Goal: Transaction & Acquisition: Subscribe to service/newsletter

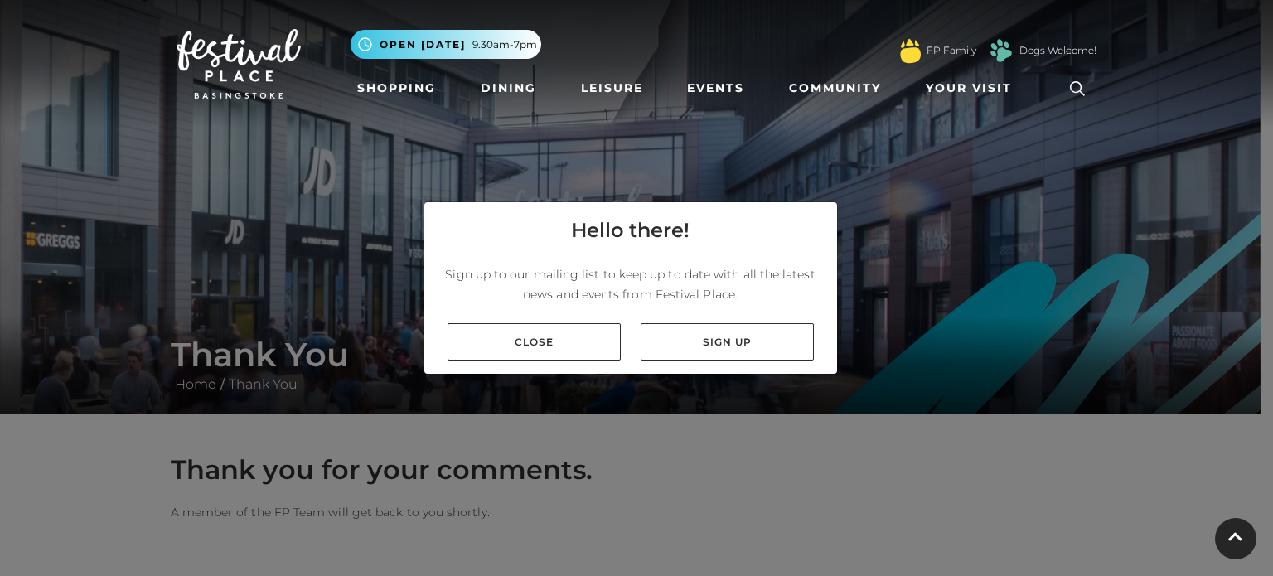
scroll to position [199, 0]
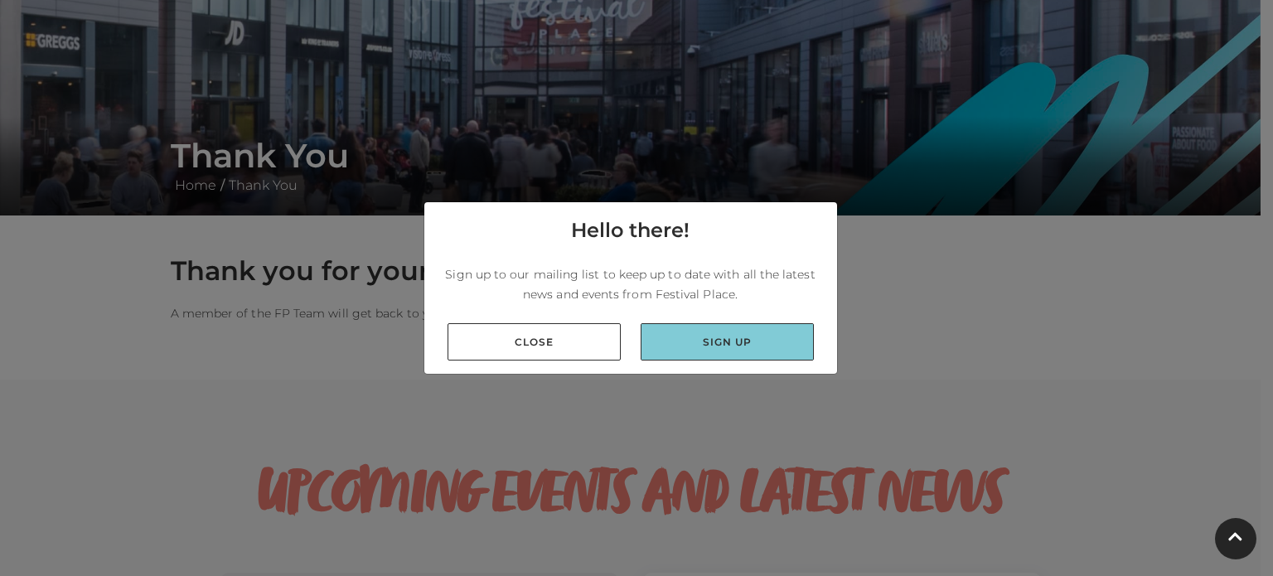
click at [670, 335] on link "Sign up" at bounding box center [727, 341] width 173 height 37
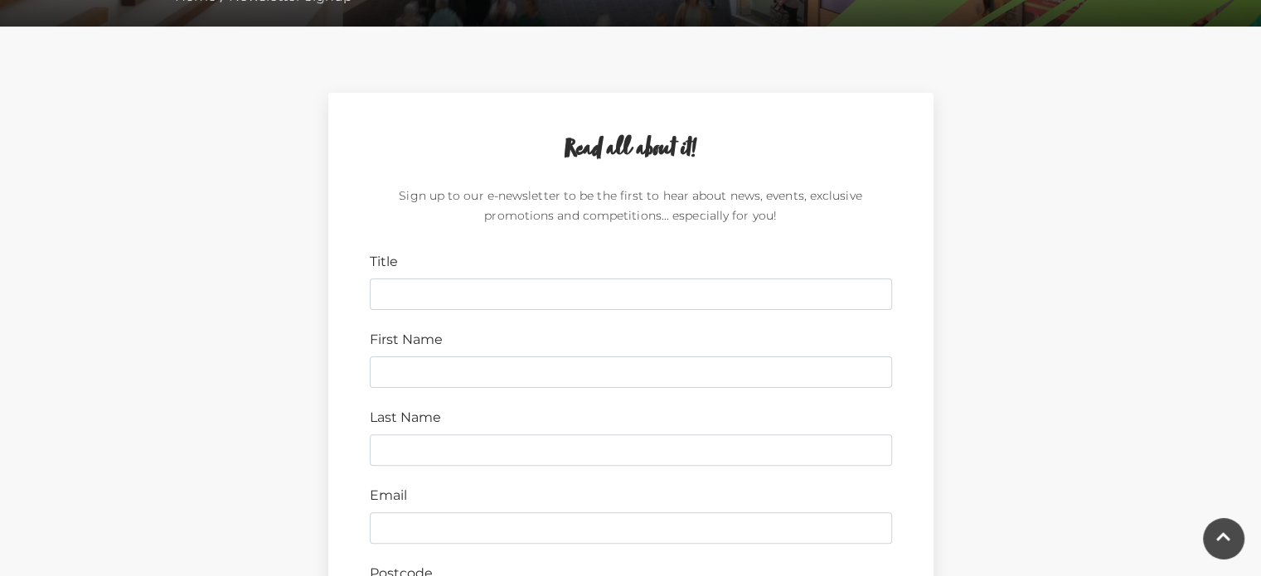
scroll to position [398, 0]
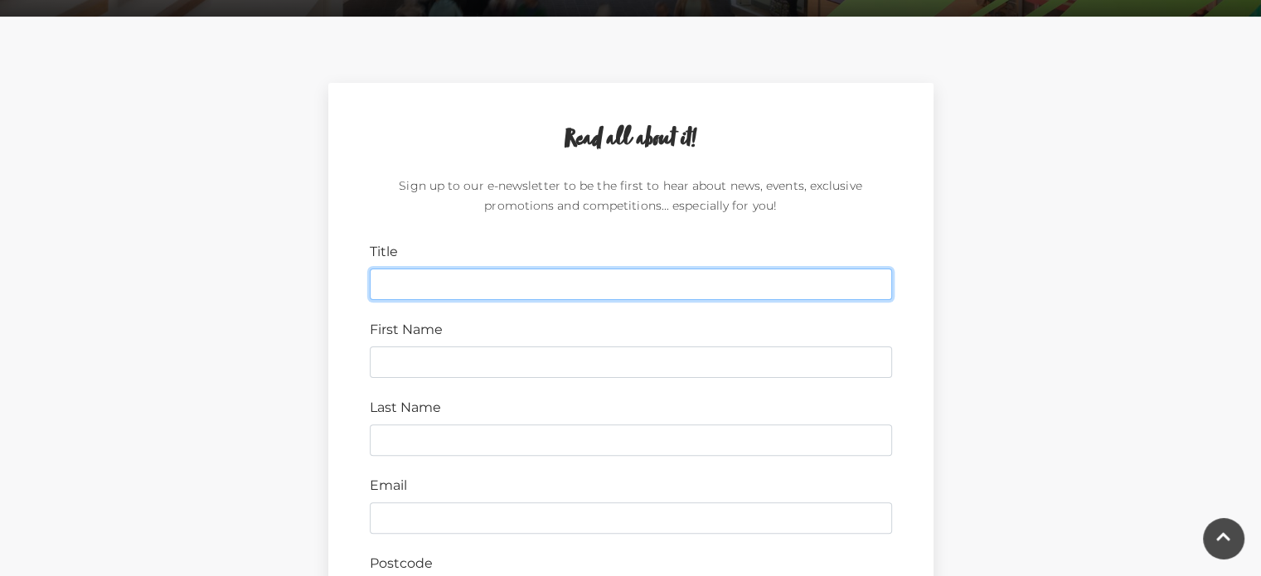
click at [415, 277] on input "Title" at bounding box center [631, 285] width 522 height 32
type input "Ms"
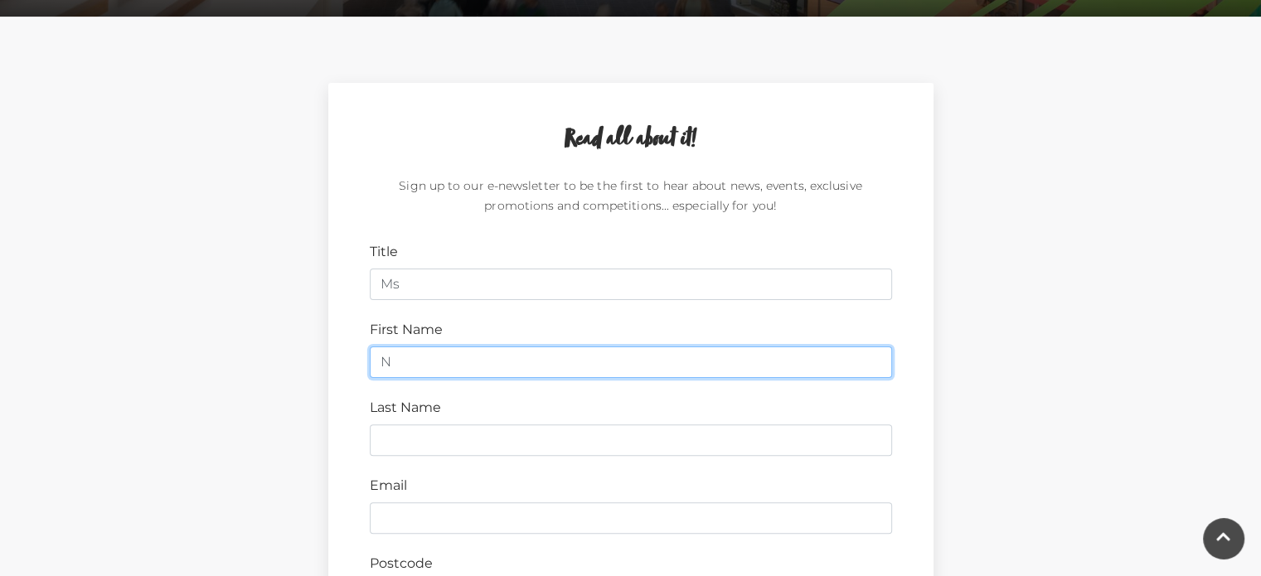
type input "[PERSON_NAME]"
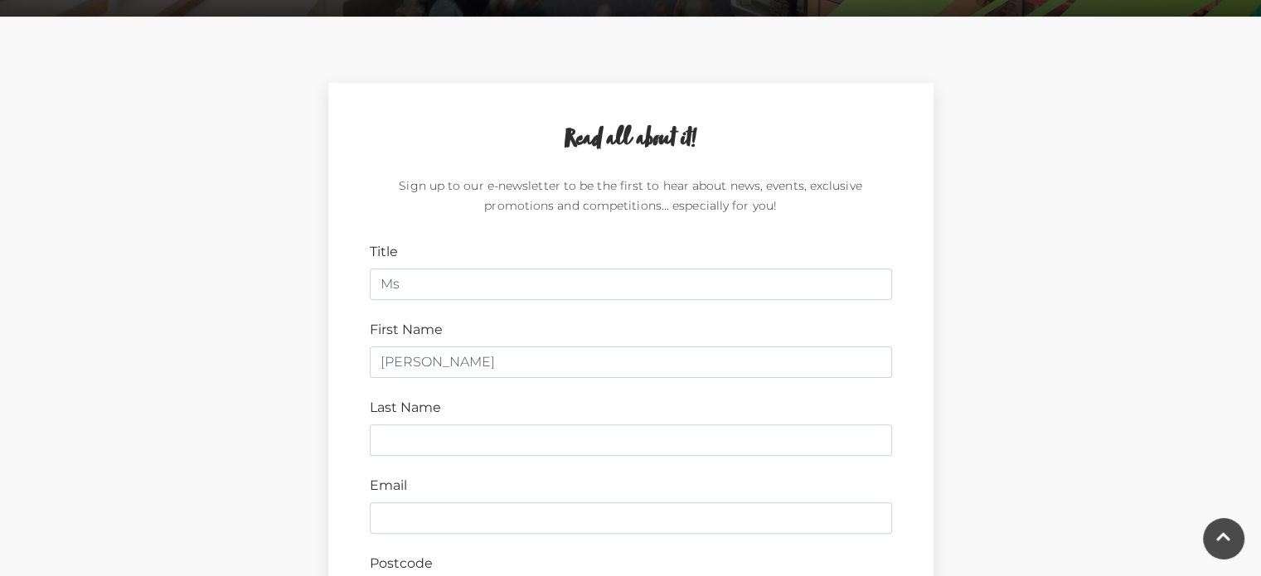
type input "[PERSON_NAME]"
type input "RG21 7UN"
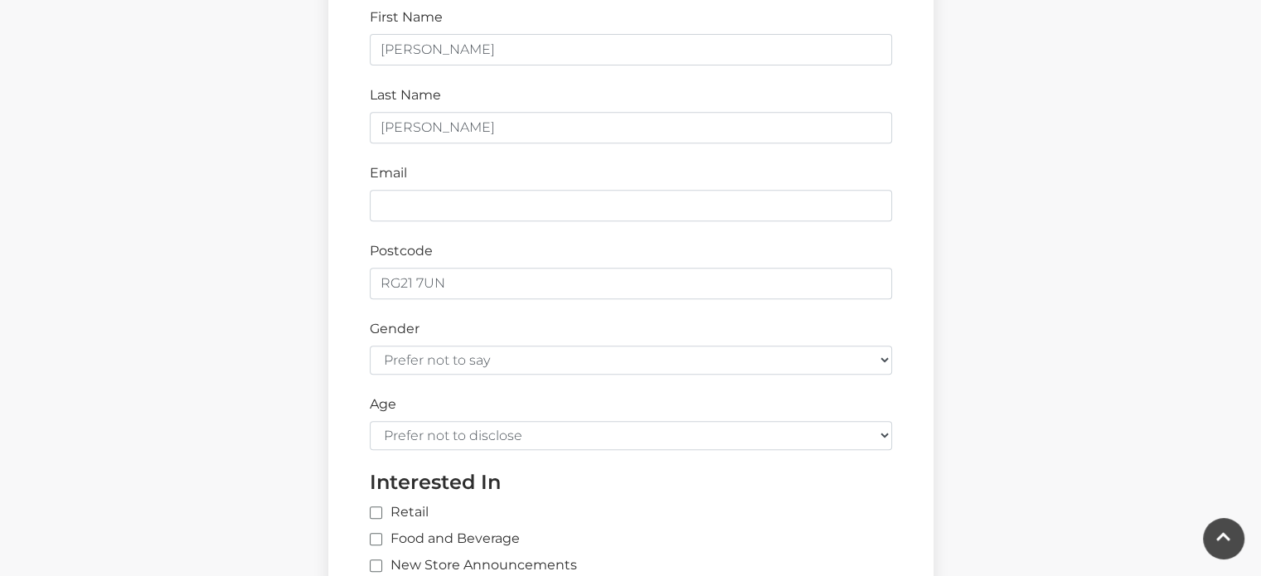
scroll to position [730, 0]
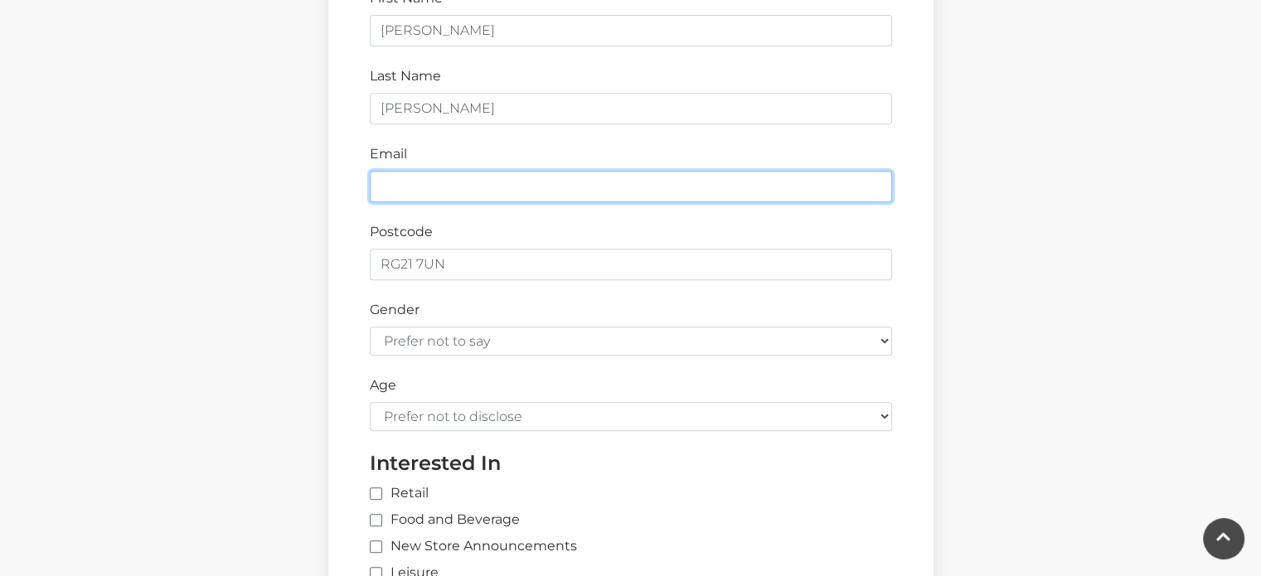
click at [391, 197] on input "Email" at bounding box center [631, 187] width 522 height 32
type input "[EMAIL_ADDRESS][DOMAIN_NAME]"
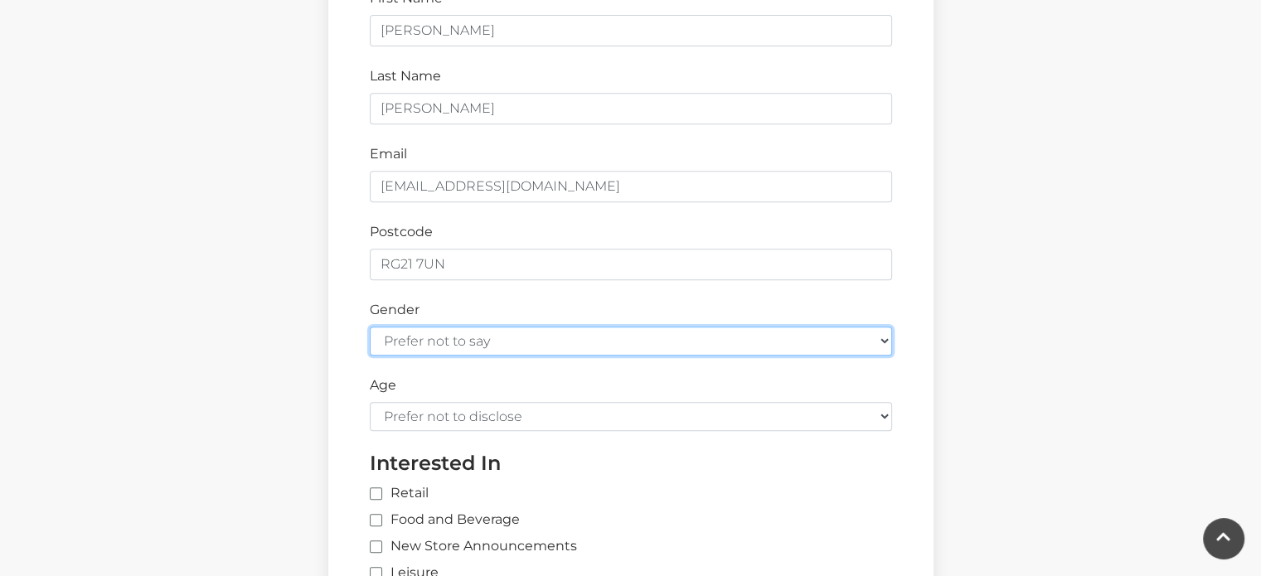
click at [517, 335] on select "Prefer not to say [DEMOGRAPHIC_DATA] [DEMOGRAPHIC_DATA]" at bounding box center [631, 341] width 522 height 29
select select "[DEMOGRAPHIC_DATA]"
click at [370, 327] on select "Prefer not to say [DEMOGRAPHIC_DATA] [DEMOGRAPHIC_DATA]" at bounding box center [631, 341] width 522 height 29
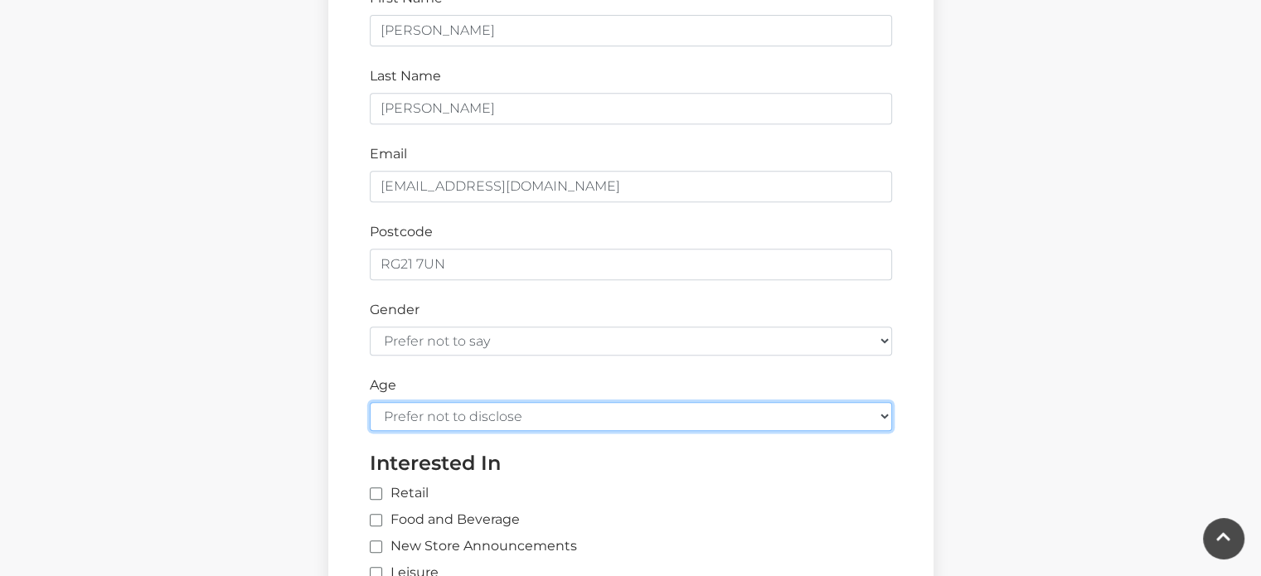
click at [454, 412] on select "Prefer not to disclose Under 18 18-24 25-34 35-44 45-54 55-64 65+" at bounding box center [631, 416] width 522 height 29
select select "35-44"
click at [370, 402] on select "Prefer not to disclose Under 18 18-24 25-34 35-44 45-54 55-64 65+" at bounding box center [631, 416] width 522 height 29
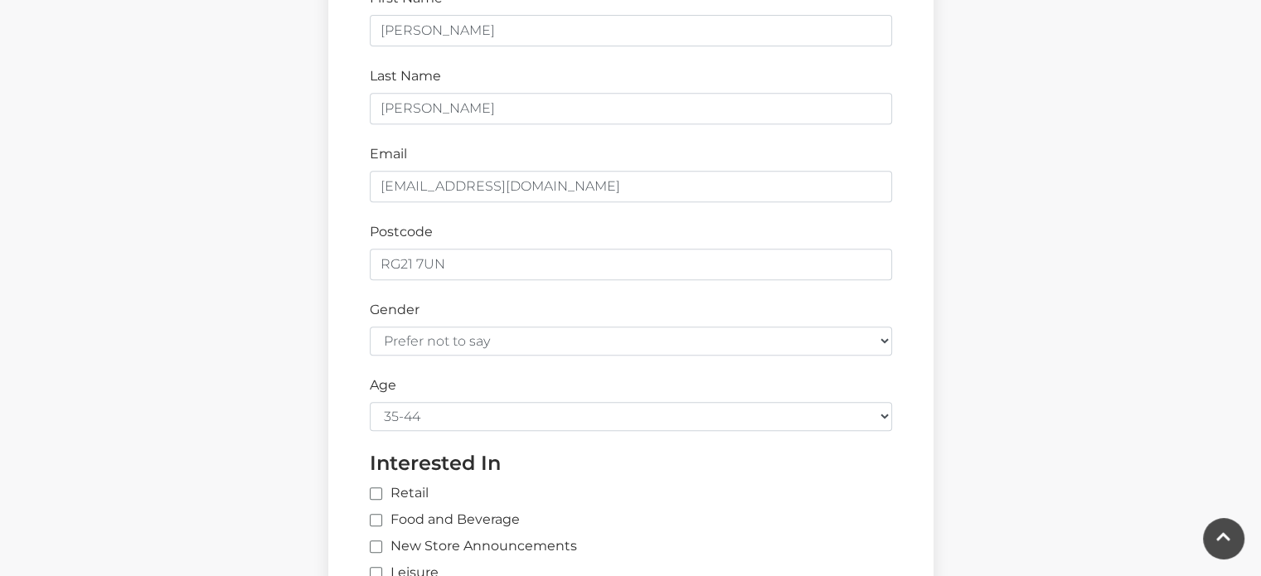
click at [250, 390] on div "Read all about it! Sign up to our e-newsletter to be the first to hear about ne…" at bounding box center [630, 259] width 945 height 1016
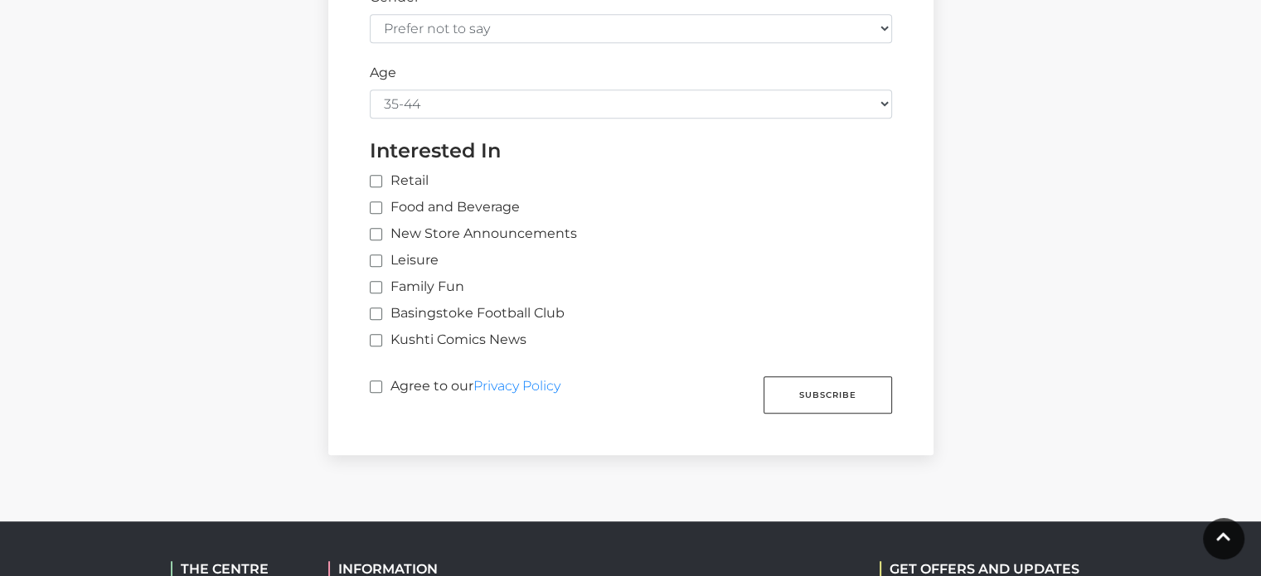
scroll to position [1061, 0]
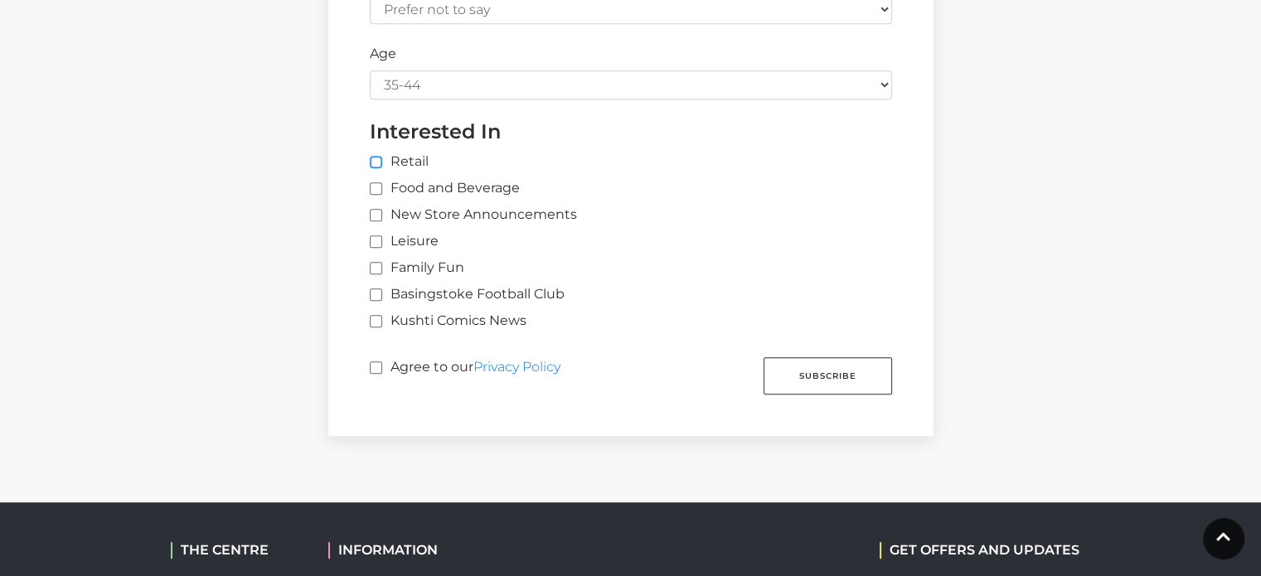
click at [376, 160] on input "Retail" at bounding box center [643, 163] width 547 height 11
checkbox input "true"
click at [373, 185] on input "Food and Beverage" at bounding box center [375, 189] width 11 height 11
checkbox input "true"
click at [376, 211] on input "New Store Announcements" at bounding box center [375, 216] width 11 height 11
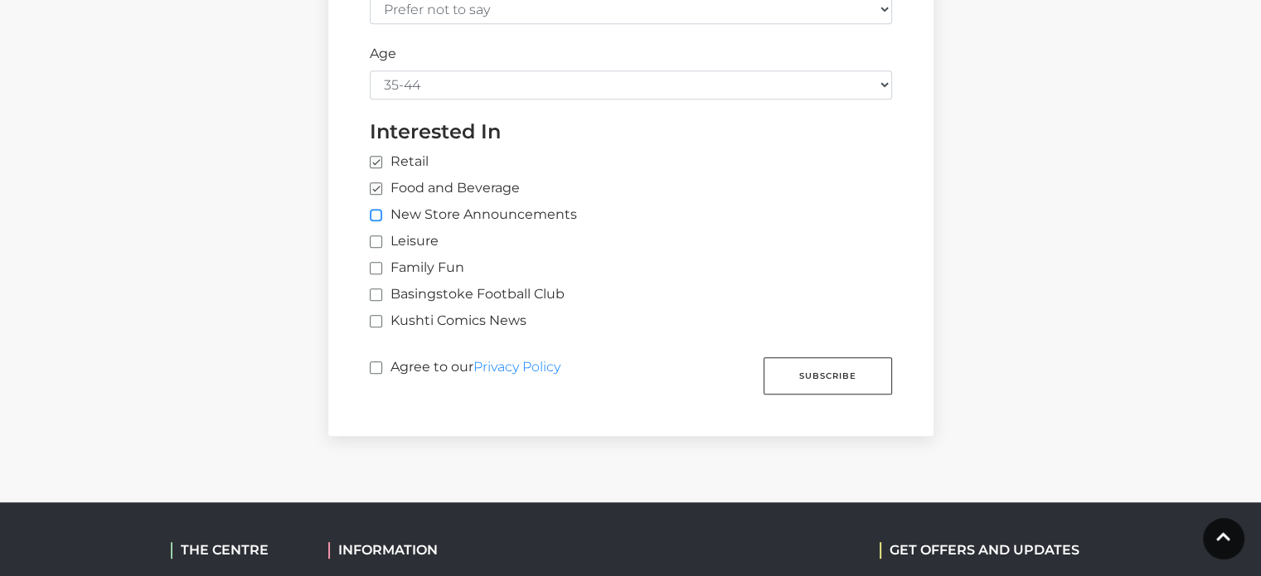
checkbox input "true"
click at [376, 242] on input "Leisure" at bounding box center [375, 242] width 11 height 11
checkbox input "true"
click at [377, 366] on input "Agree to our Privacy Policy" at bounding box center [375, 368] width 11 height 11
checkbox input "true"
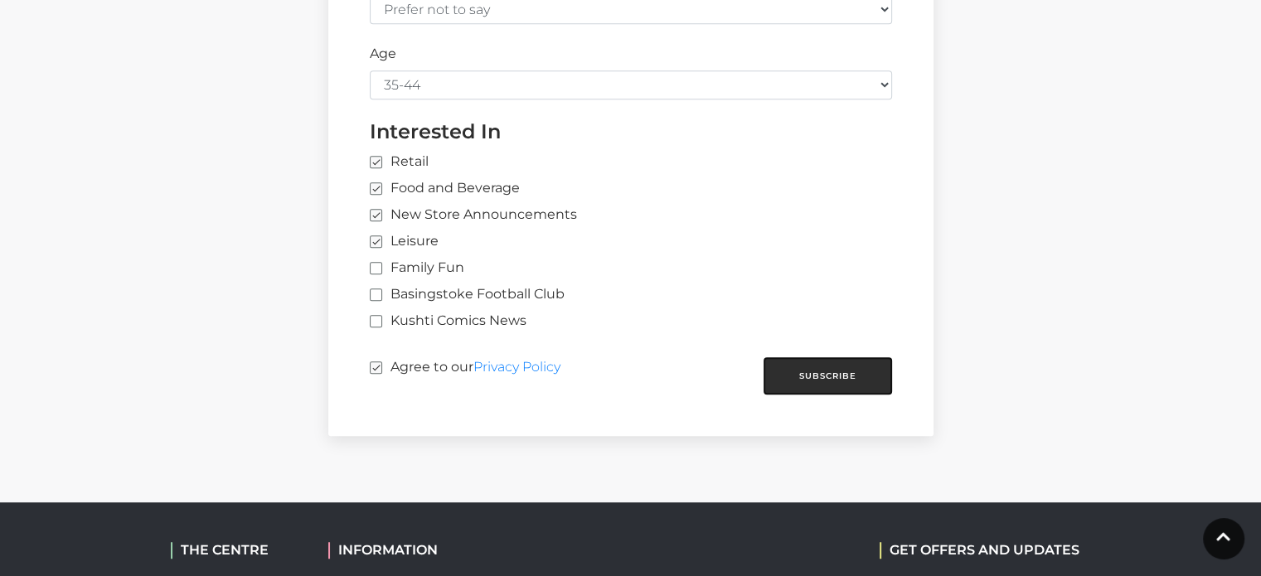
click at [791, 364] on button "Subscribe" at bounding box center [828, 375] width 129 height 37
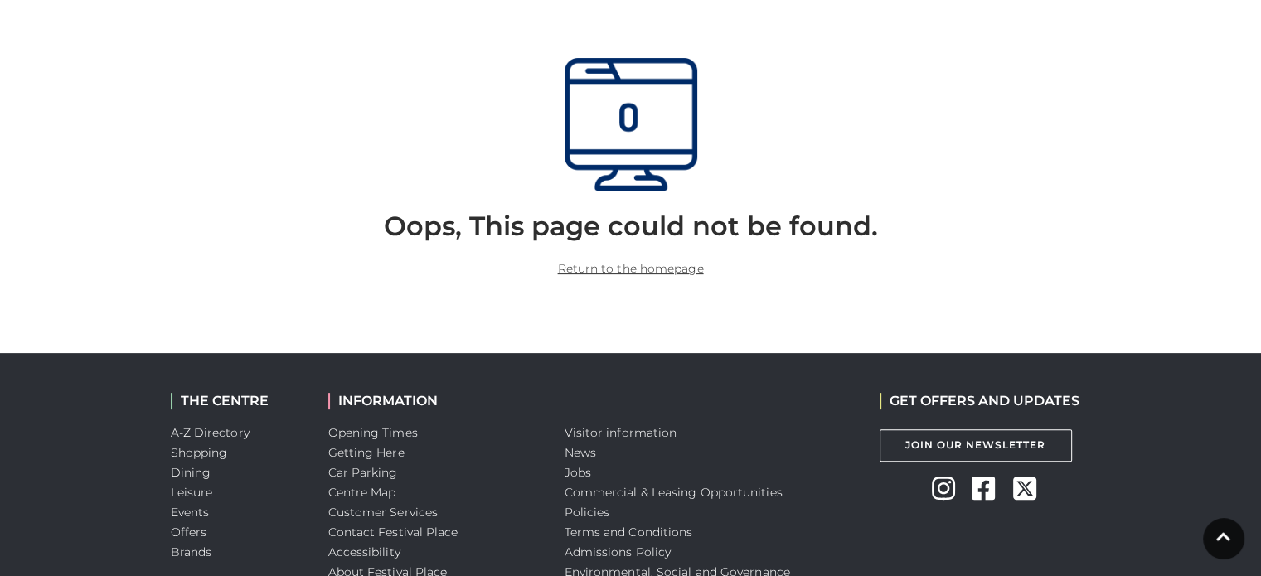
scroll to position [464, 0]
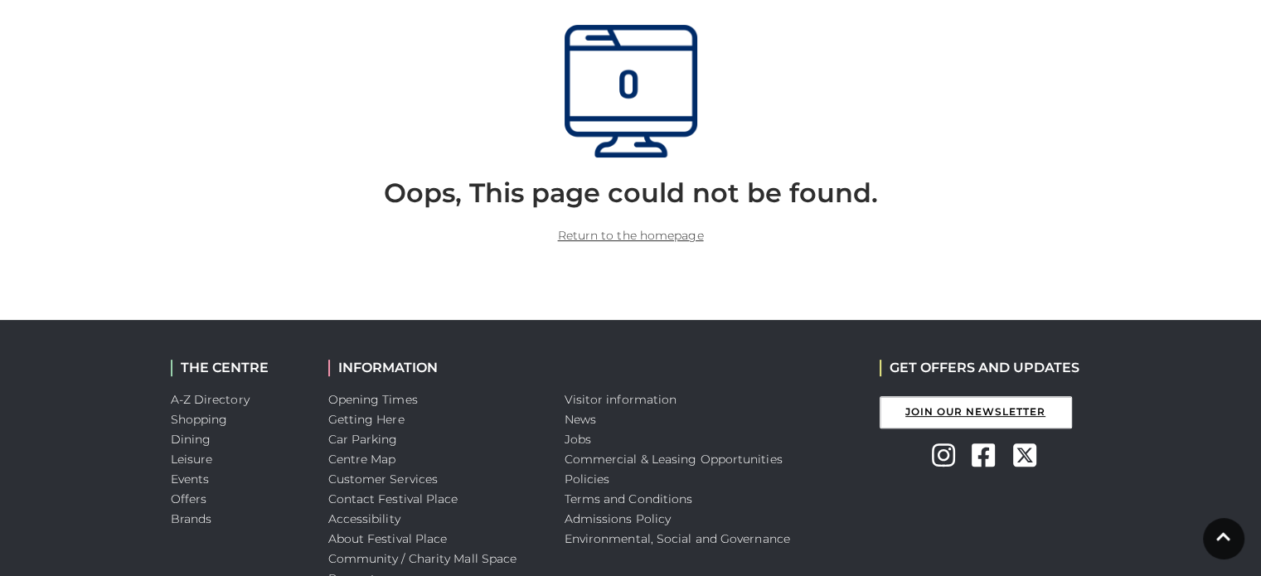
click at [975, 407] on link "Join Our Newsletter" at bounding box center [976, 412] width 192 height 32
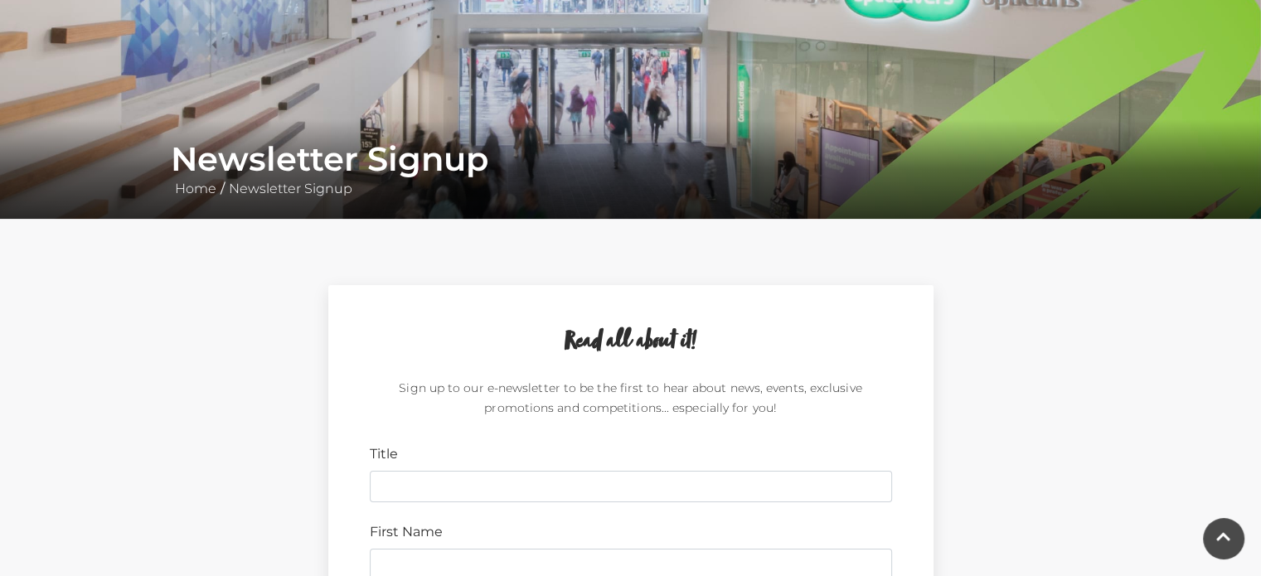
scroll to position [398, 0]
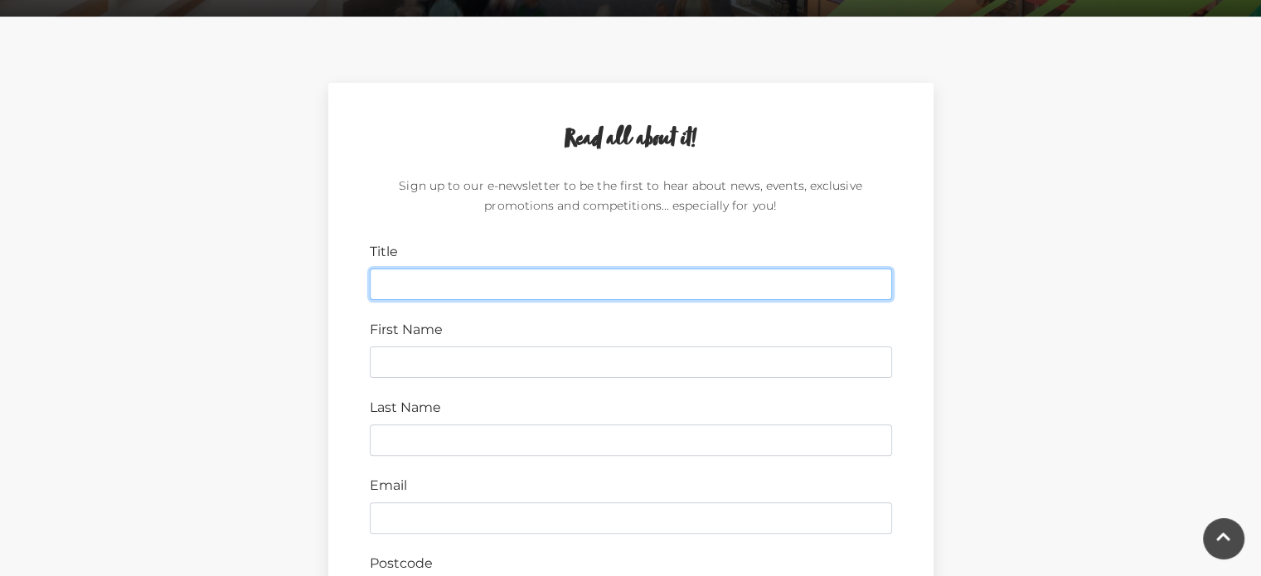
click at [444, 281] on input "Title" at bounding box center [631, 285] width 522 height 32
type input "Ms"
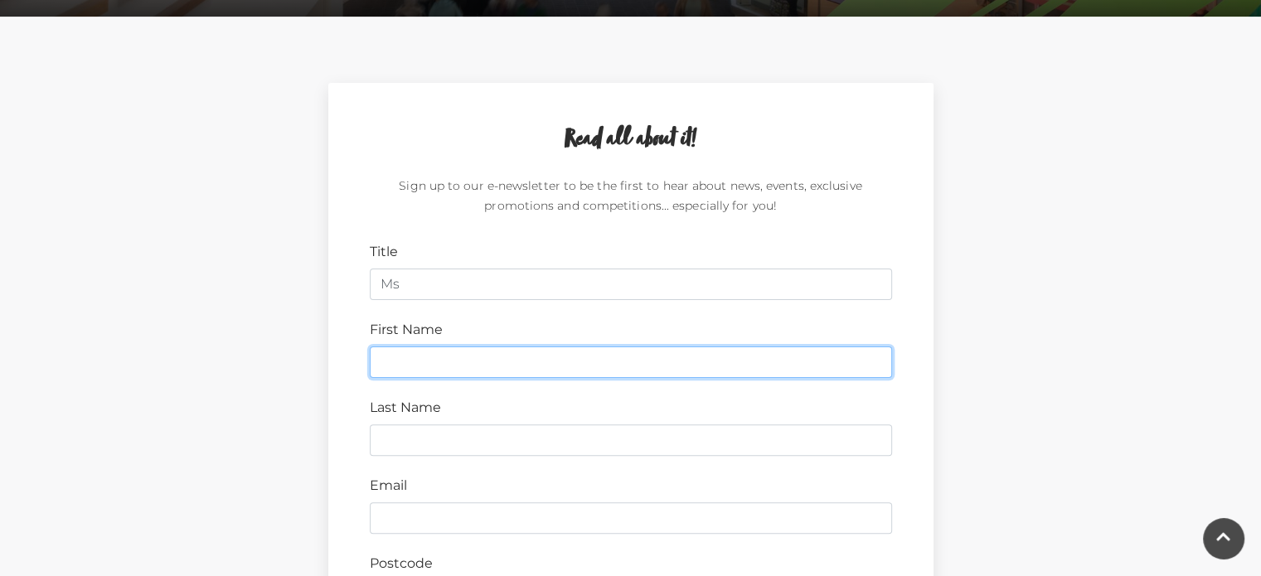
click at [400, 364] on input "First Name" at bounding box center [631, 363] width 522 height 32
type input "Nicola"
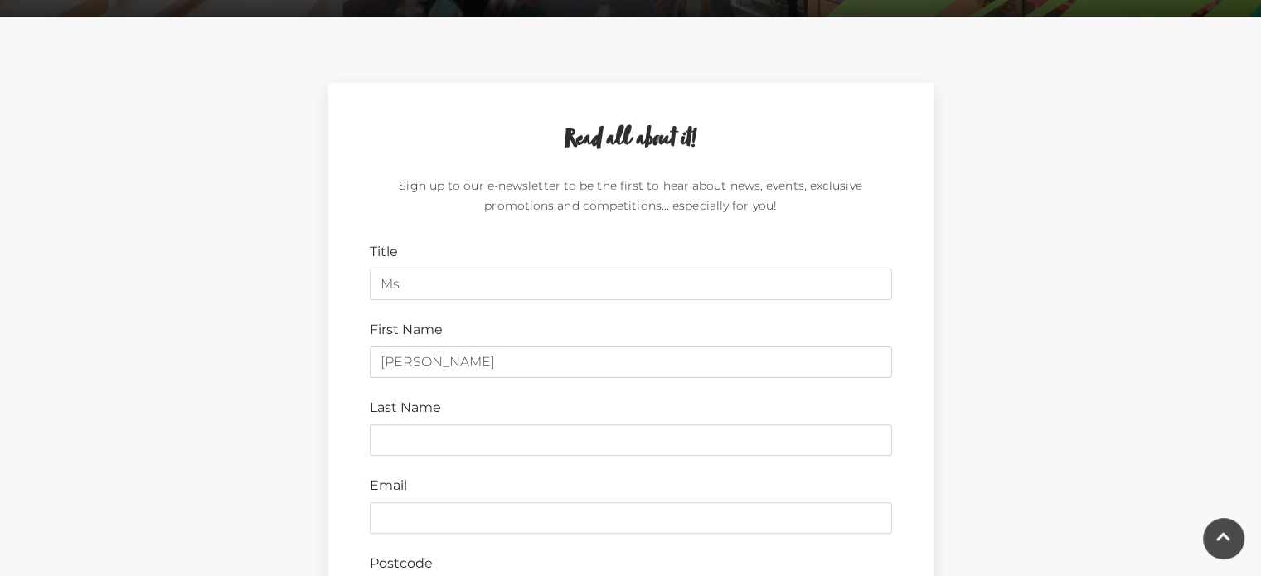
type input "Huggett"
type input "RG21 7UN"
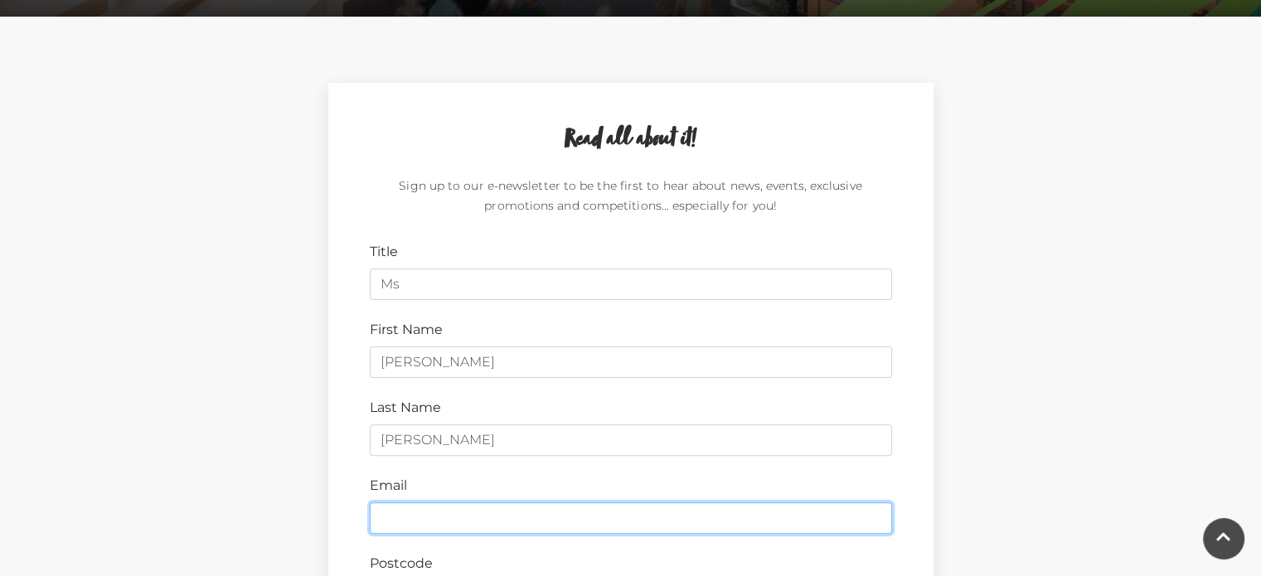
click at [396, 518] on input "Email" at bounding box center [631, 518] width 522 height 32
type input "nuggett26@gmail.com"
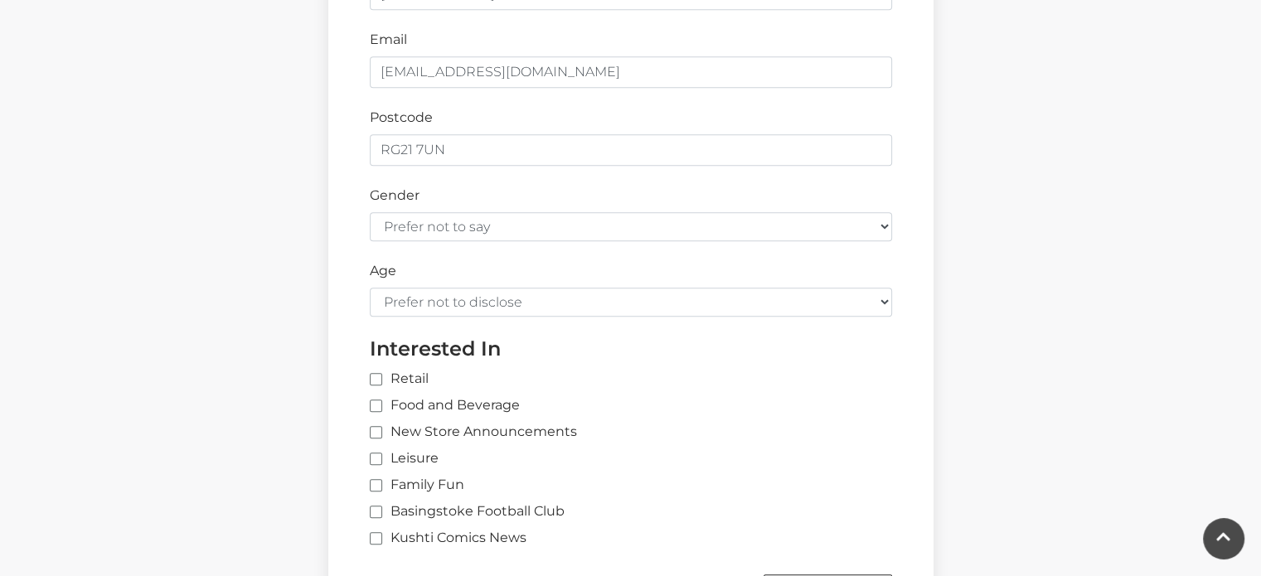
scroll to position [862, 0]
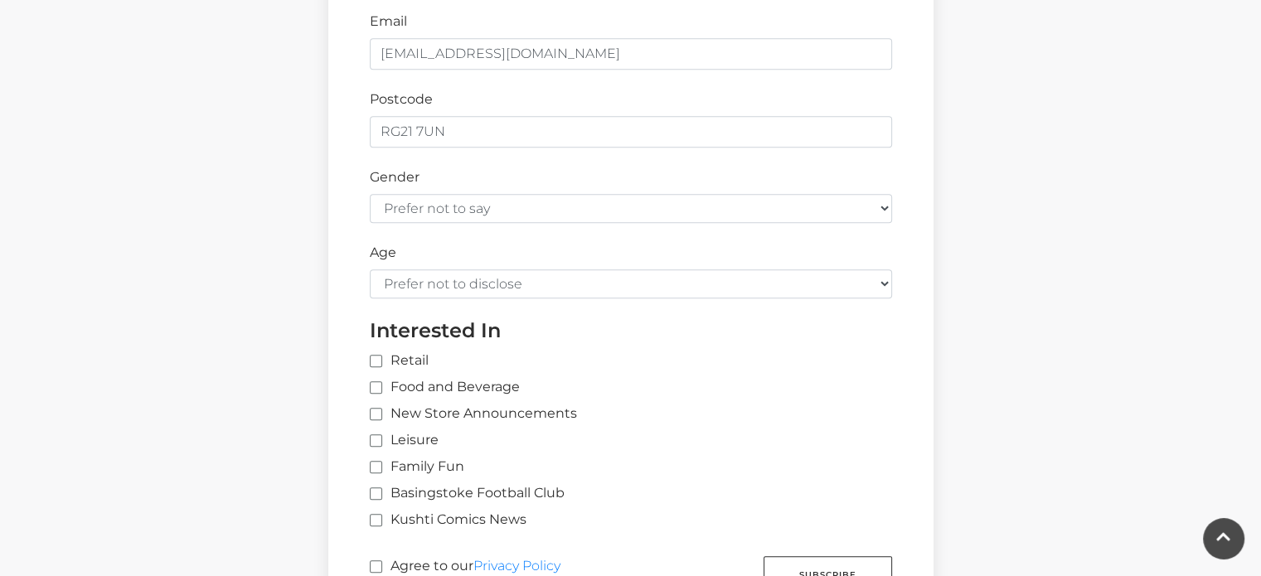
click at [400, 221] on form "Title Ms First Name Nicola Last Name Huggett Email nuggett26@gmail.com Postcode…" at bounding box center [631, 186] width 522 height 816
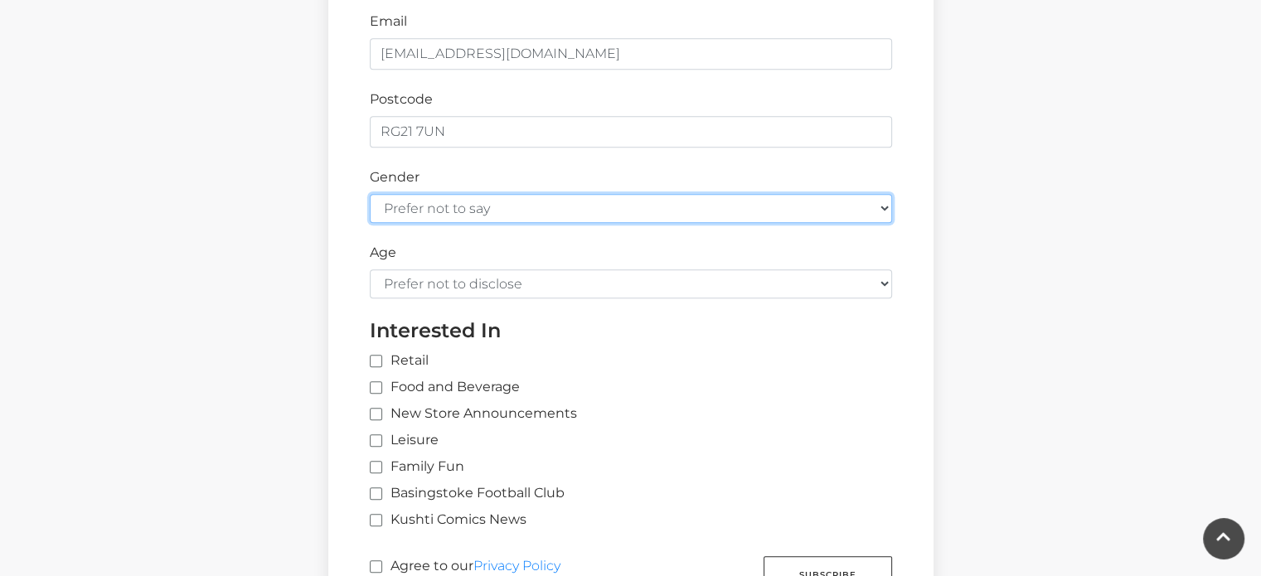
click at [419, 211] on select "Prefer not to say Female Male" at bounding box center [631, 208] width 522 height 29
select select "female"
click at [370, 194] on select "Prefer not to say Female Male" at bounding box center [631, 208] width 522 height 29
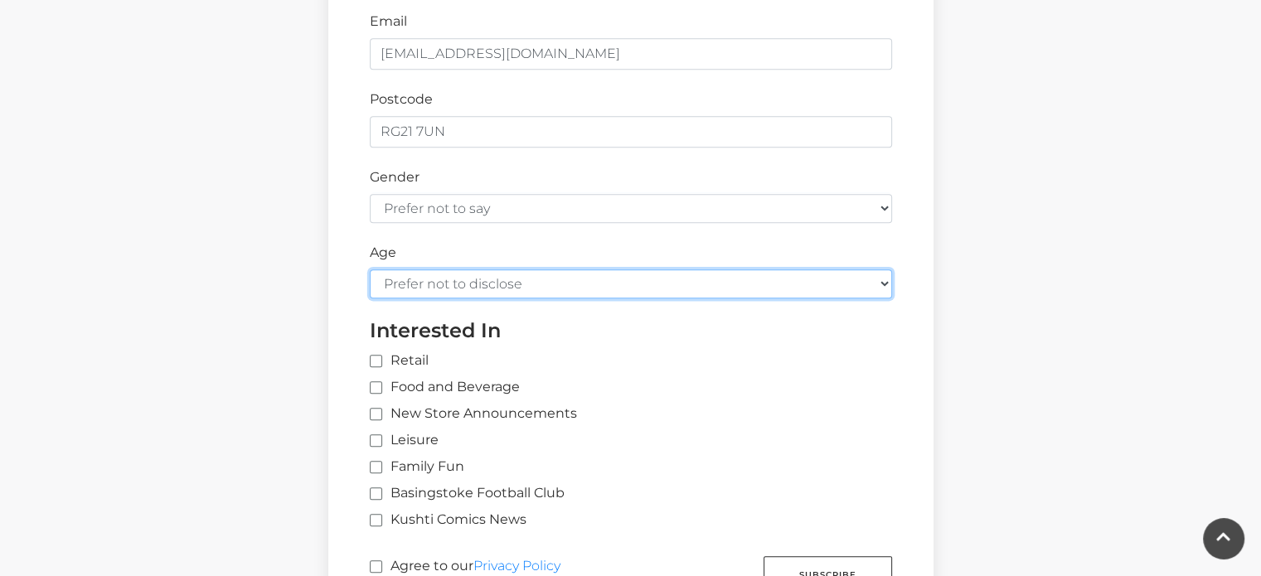
click at [410, 284] on select "Prefer not to disclose Under 18 18-24 25-34 35-44 45-54 55-64 65+" at bounding box center [631, 283] width 522 height 29
select select "35-44"
click at [370, 269] on select "Prefer not to disclose Under 18 18-24 25-34 35-44 45-54 55-64 65+" at bounding box center [631, 283] width 522 height 29
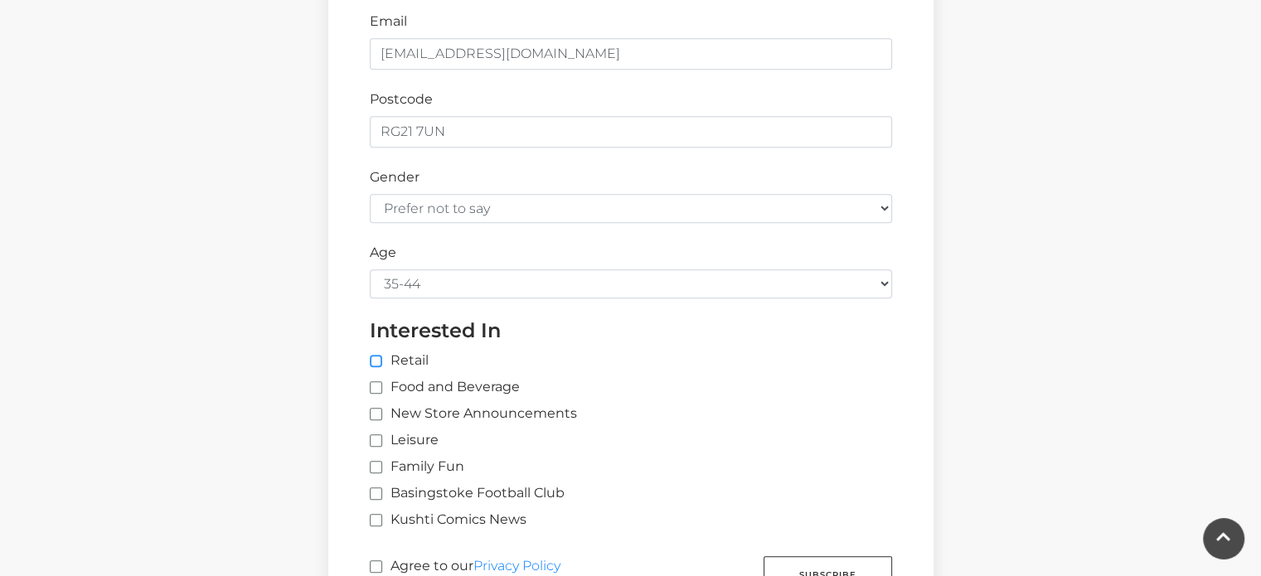
click at [382, 361] on input "Retail" at bounding box center [643, 361] width 547 height 11
checkbox input "true"
click at [378, 383] on input "Food and Beverage" at bounding box center [375, 388] width 11 height 11
checkbox input "true"
click at [376, 410] on input "New Store Announcements" at bounding box center [375, 415] width 11 height 11
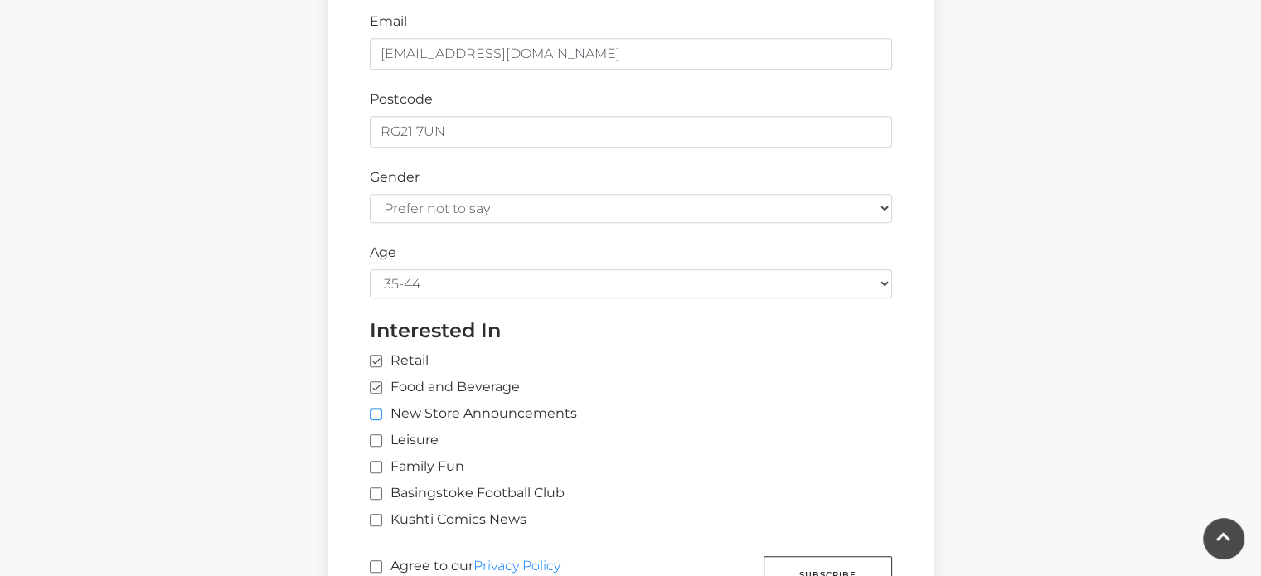
checkbox input "true"
click at [374, 430] on label "Leisure" at bounding box center [404, 440] width 69 height 20
click at [374, 436] on input "Leisure" at bounding box center [375, 441] width 11 height 11
checkbox input "true"
click at [284, 442] on div "Read all about it! Sign up to our e-newsletter to be the first to hear about ne…" at bounding box center [630, 127] width 945 height 1016
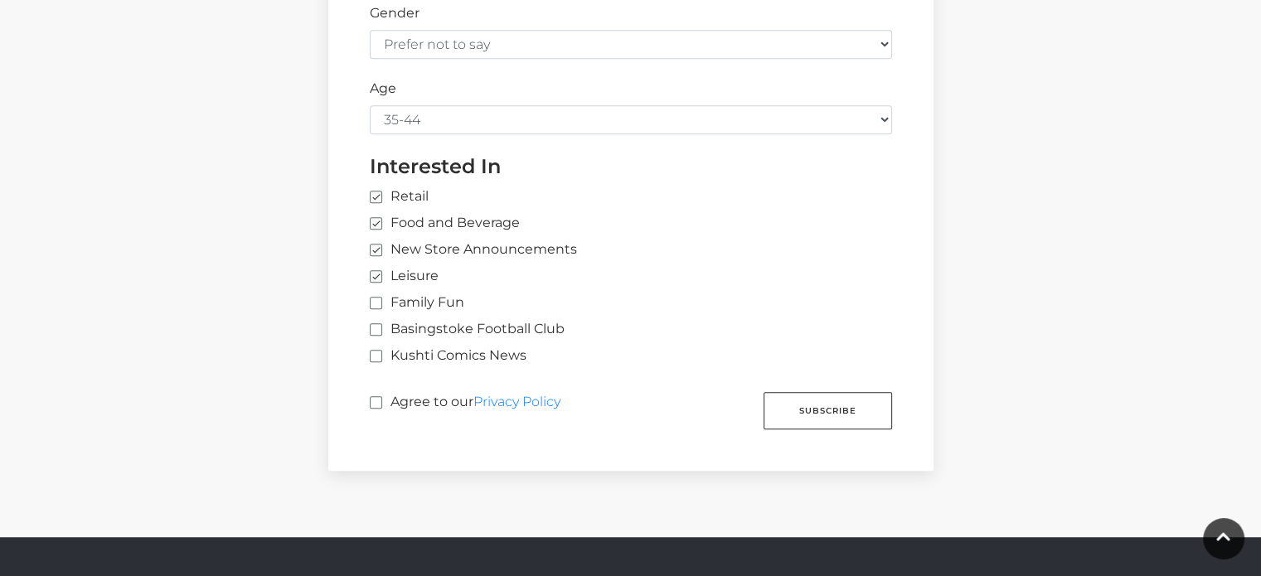
scroll to position [1028, 0]
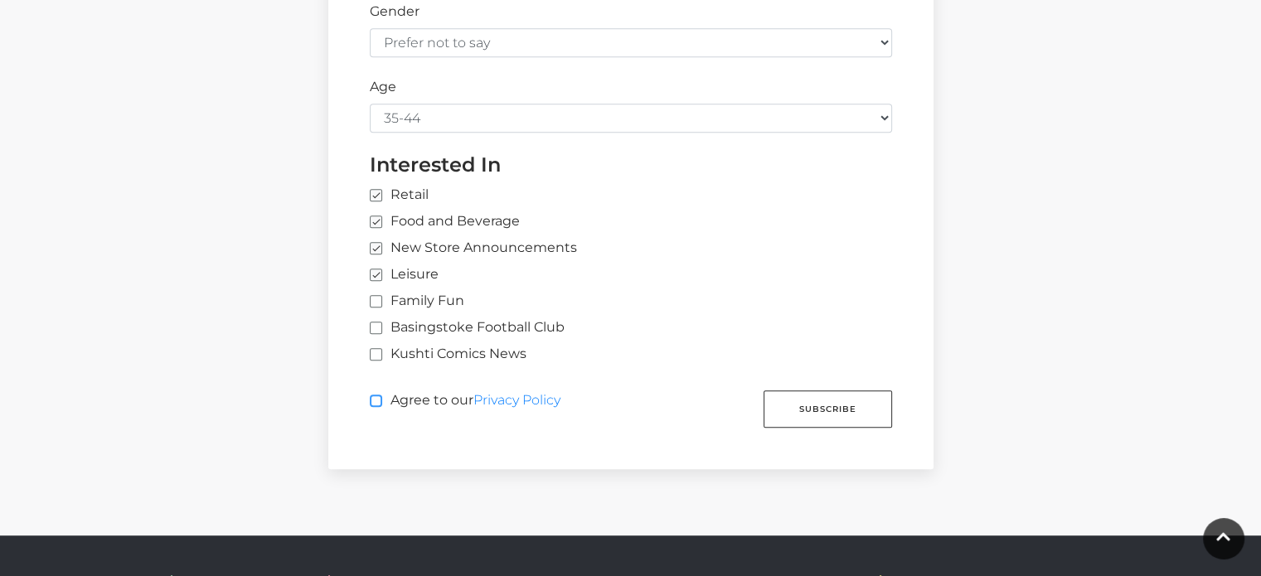
click at [373, 396] on input "Agree to our Privacy Policy" at bounding box center [375, 401] width 11 height 11
checkbox input "true"
click at [822, 402] on button "Subscribe" at bounding box center [828, 408] width 129 height 37
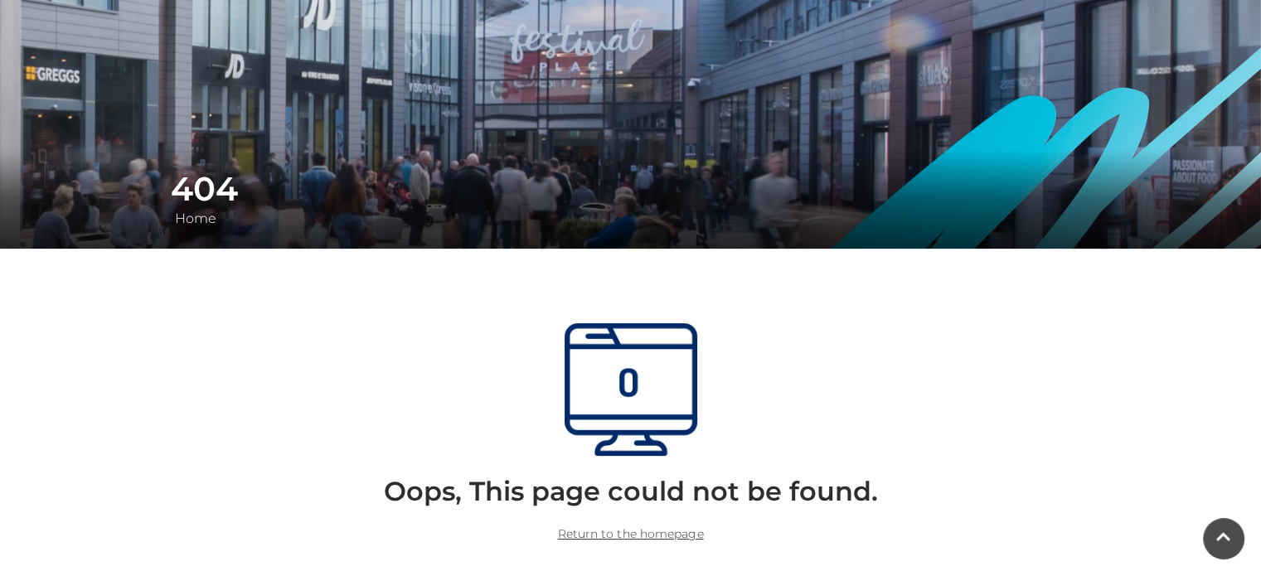
scroll to position [133, 0]
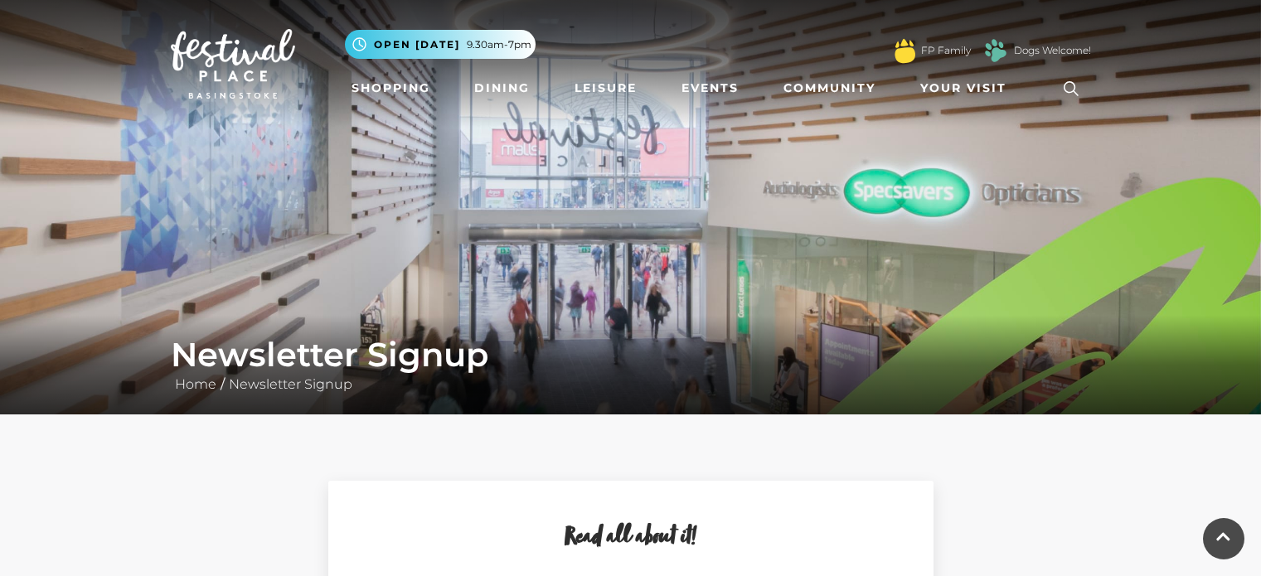
select select "[DEMOGRAPHIC_DATA]"
select select "35-44"
